Goal: Information Seeking & Learning: Learn about a topic

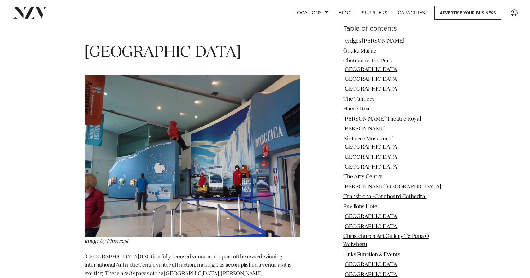
scroll to position [1924, 0]
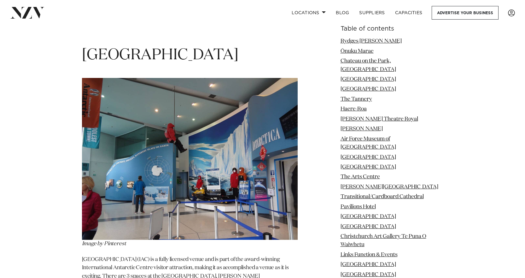
click at [159, 139] on img at bounding box center [190, 159] width 216 height 162
